Goal: Check status: Check status

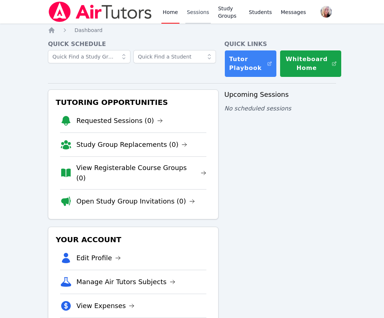
click at [197, 17] on link "Sessions" at bounding box center [197, 12] width 25 height 24
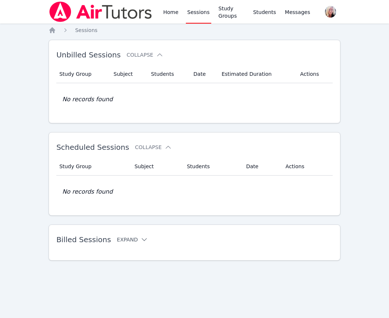
click at [126, 240] on button "Expand" at bounding box center [132, 239] width 31 height 7
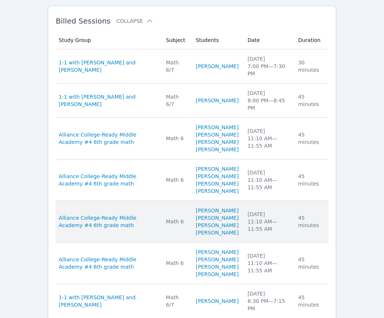
scroll to position [221, 0]
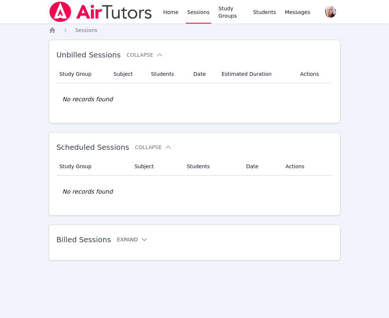
click at [123, 240] on button "Expand" at bounding box center [132, 239] width 31 height 7
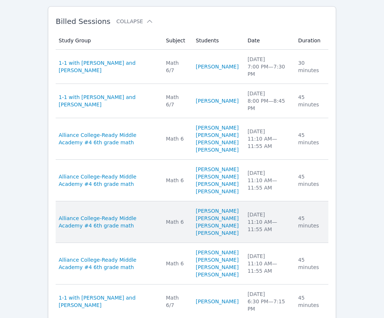
scroll to position [221, 0]
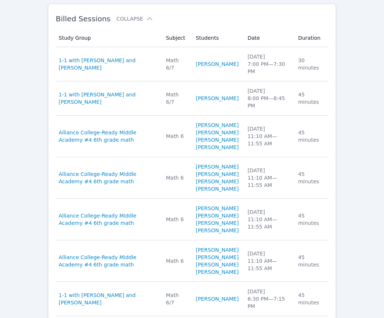
click at [116, 129] on span "Alliance College-Ready Middle Academy #4 6th grade math" at bounding box center [108, 136] width 98 height 15
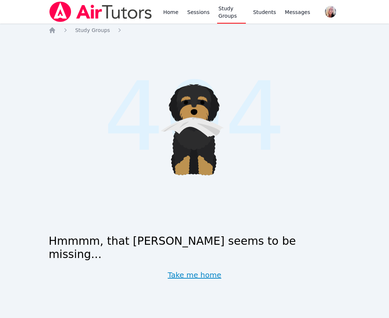
click at [201, 272] on link "Take me home" at bounding box center [195, 275] width 54 height 10
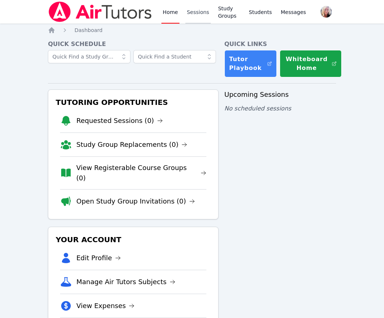
click at [200, 13] on link "Sessions" at bounding box center [197, 12] width 25 height 24
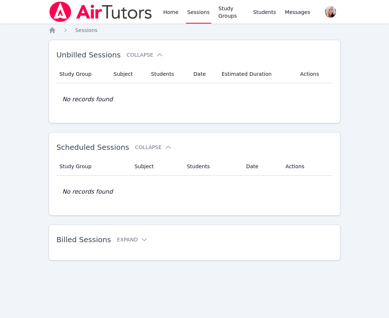
click at [112, 243] on h2 "Billed Sessions Expand" at bounding box center [182, 239] width 253 height 9
click at [119, 241] on button "Expand" at bounding box center [132, 239] width 31 height 7
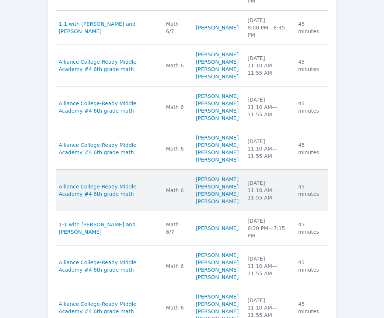
scroll to position [295, 0]
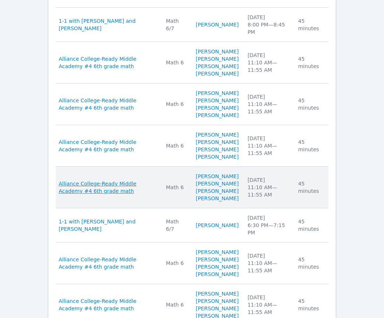
click at [104, 195] on span "Alliance College-Ready Middle Academy #4 6th grade math" at bounding box center [108, 187] width 98 height 15
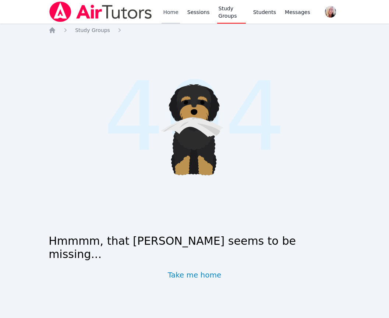
click at [173, 17] on link "Home" at bounding box center [171, 12] width 18 height 24
